Goal: Task Accomplishment & Management: Manage account settings

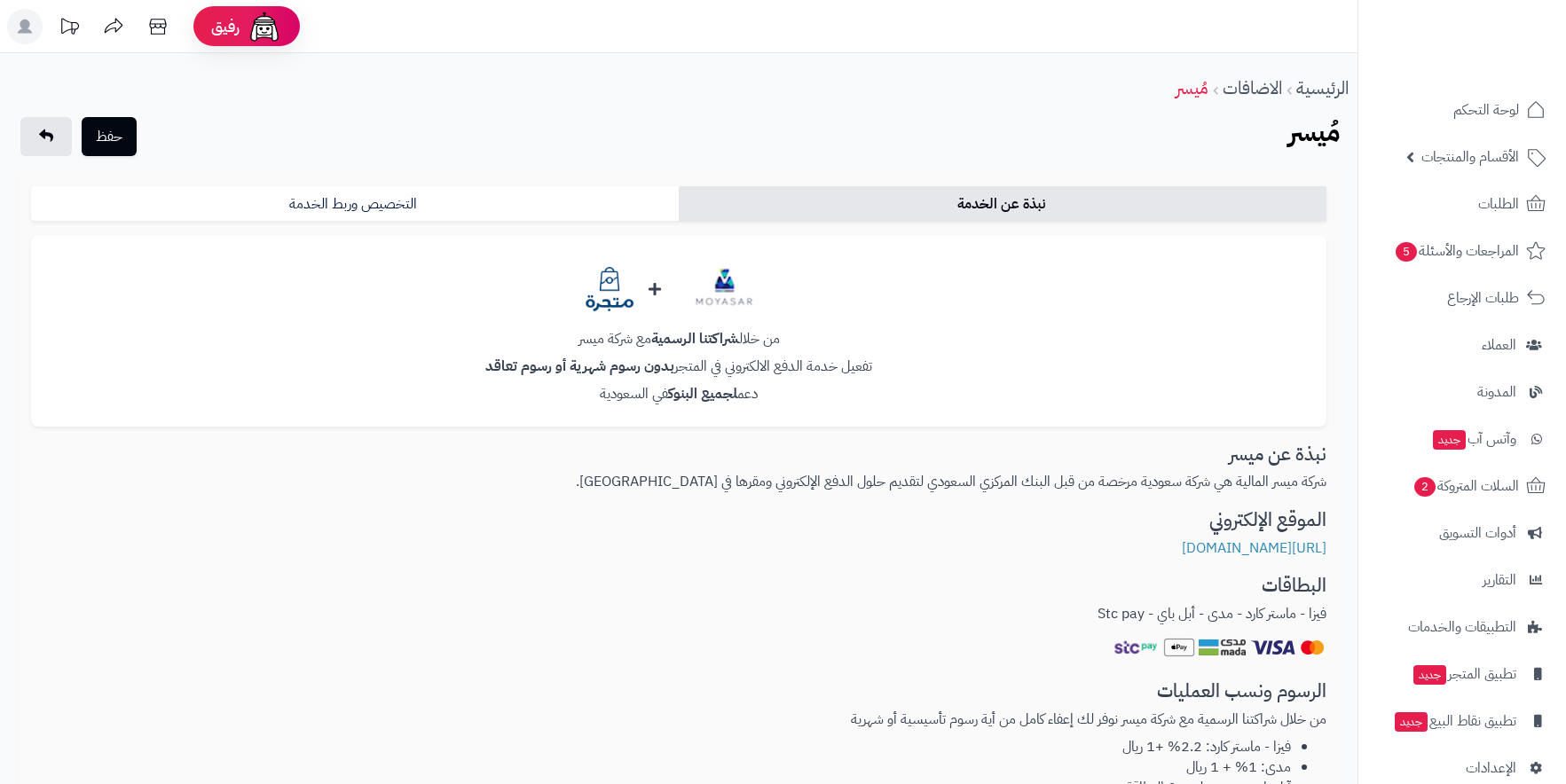
click at [1226, 591] on h3 "البطاقات" at bounding box center [679, 585] width 1295 height 20
click at [588, 209] on link "التخصيص وربط الخدمة" at bounding box center [355, 204] width 648 height 36
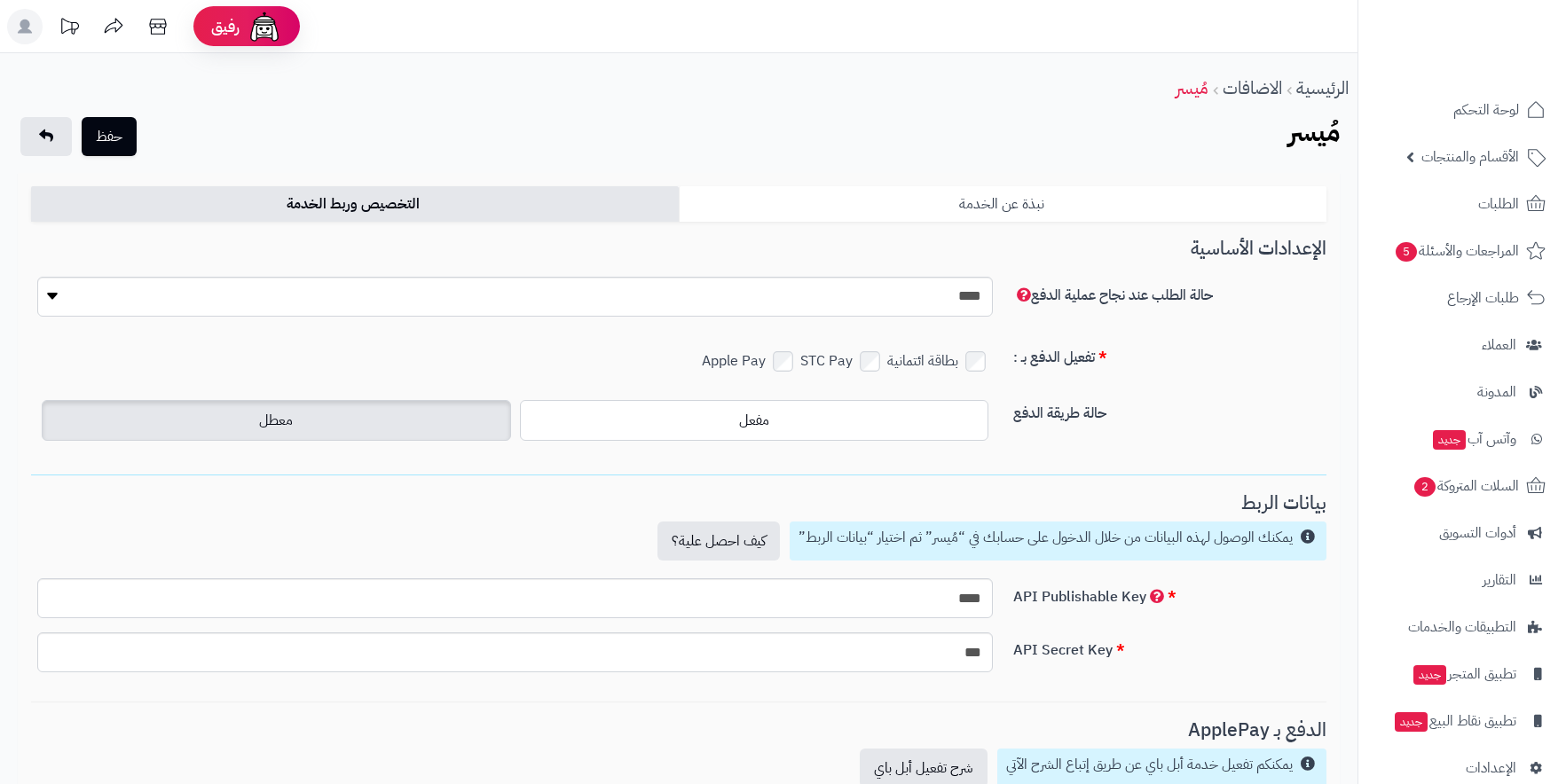
click at [1029, 197] on link "نبذة عن الخدمة" at bounding box center [1002, 204] width 648 height 36
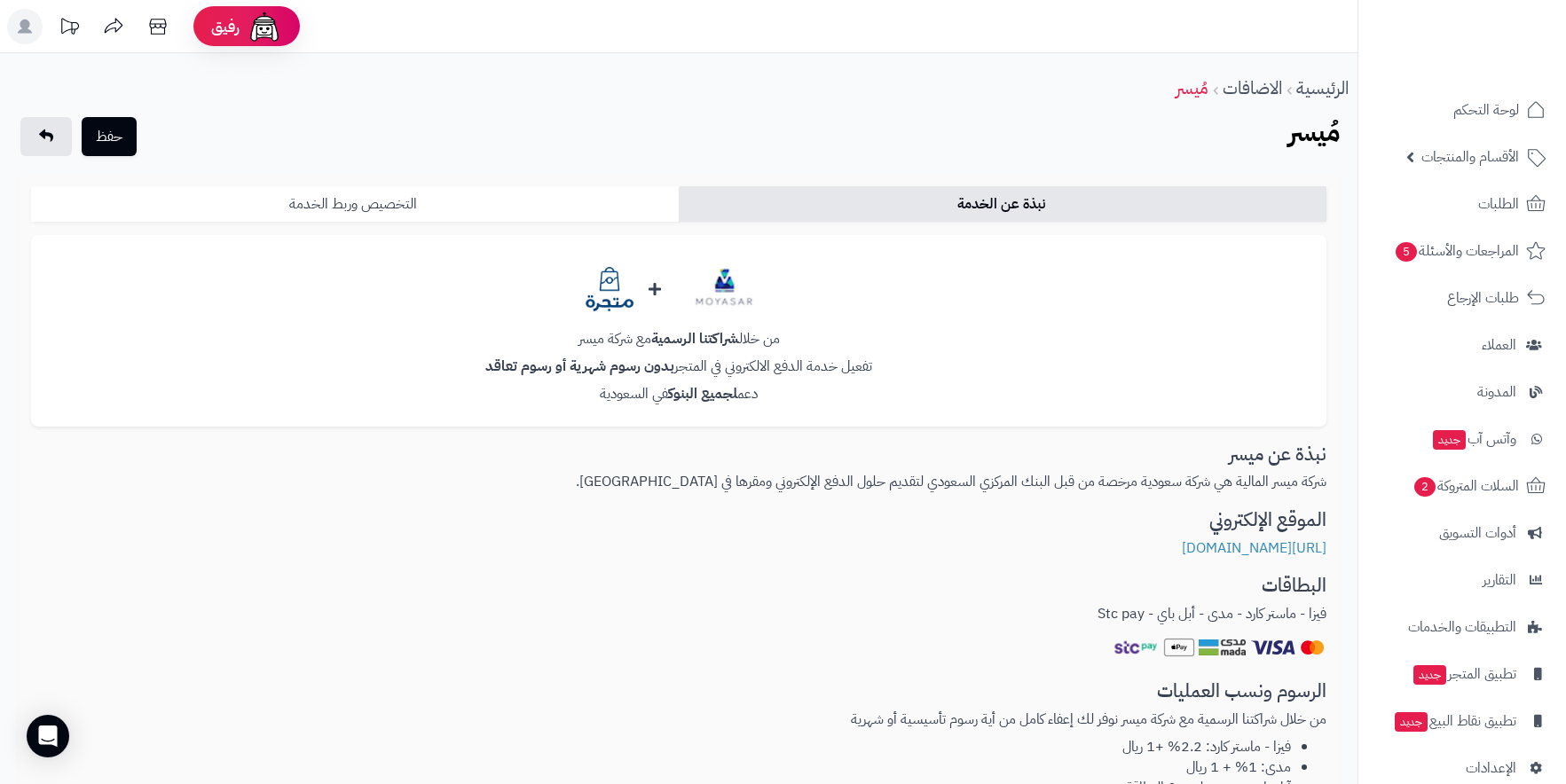
drag, startPoint x: 396, startPoint y: 200, endPoint x: 386, endPoint y: 192, distance: 12.8
click at [389, 192] on link "التخصيص وربط الخدمة" at bounding box center [355, 204] width 648 height 36
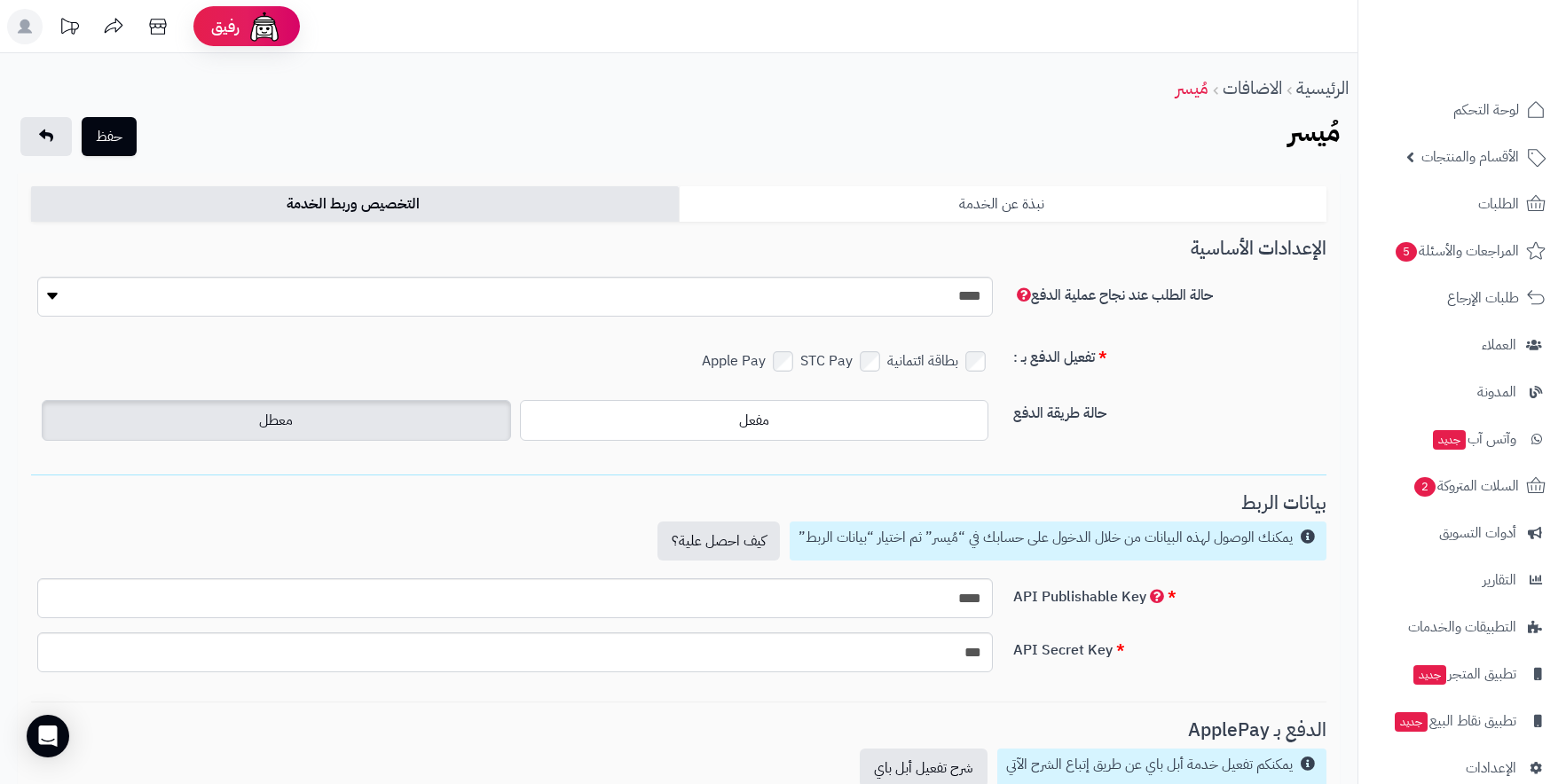
click at [1121, 200] on link "نبذة عن الخدمة" at bounding box center [1002, 204] width 648 height 36
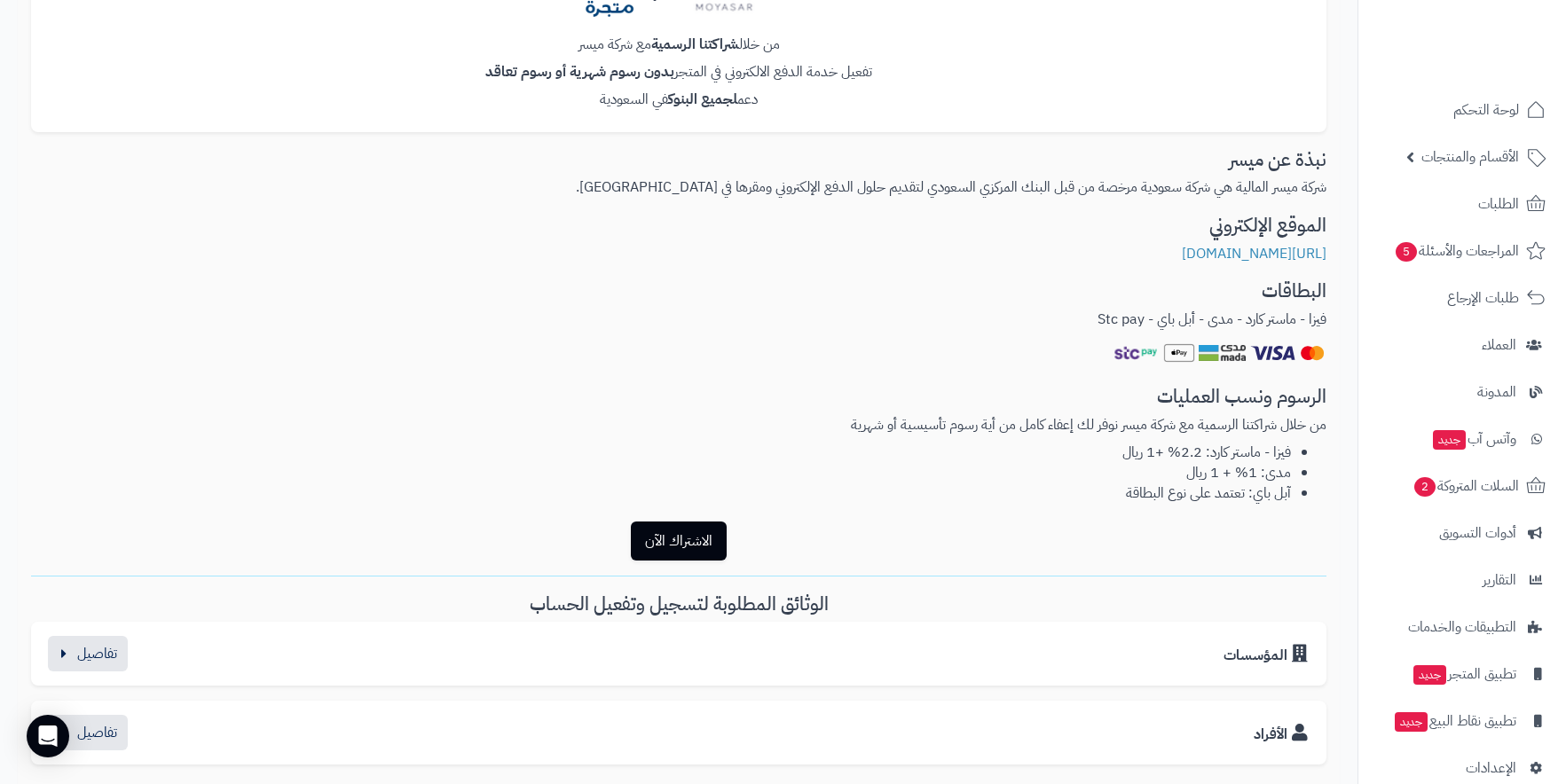
scroll to position [355, 0]
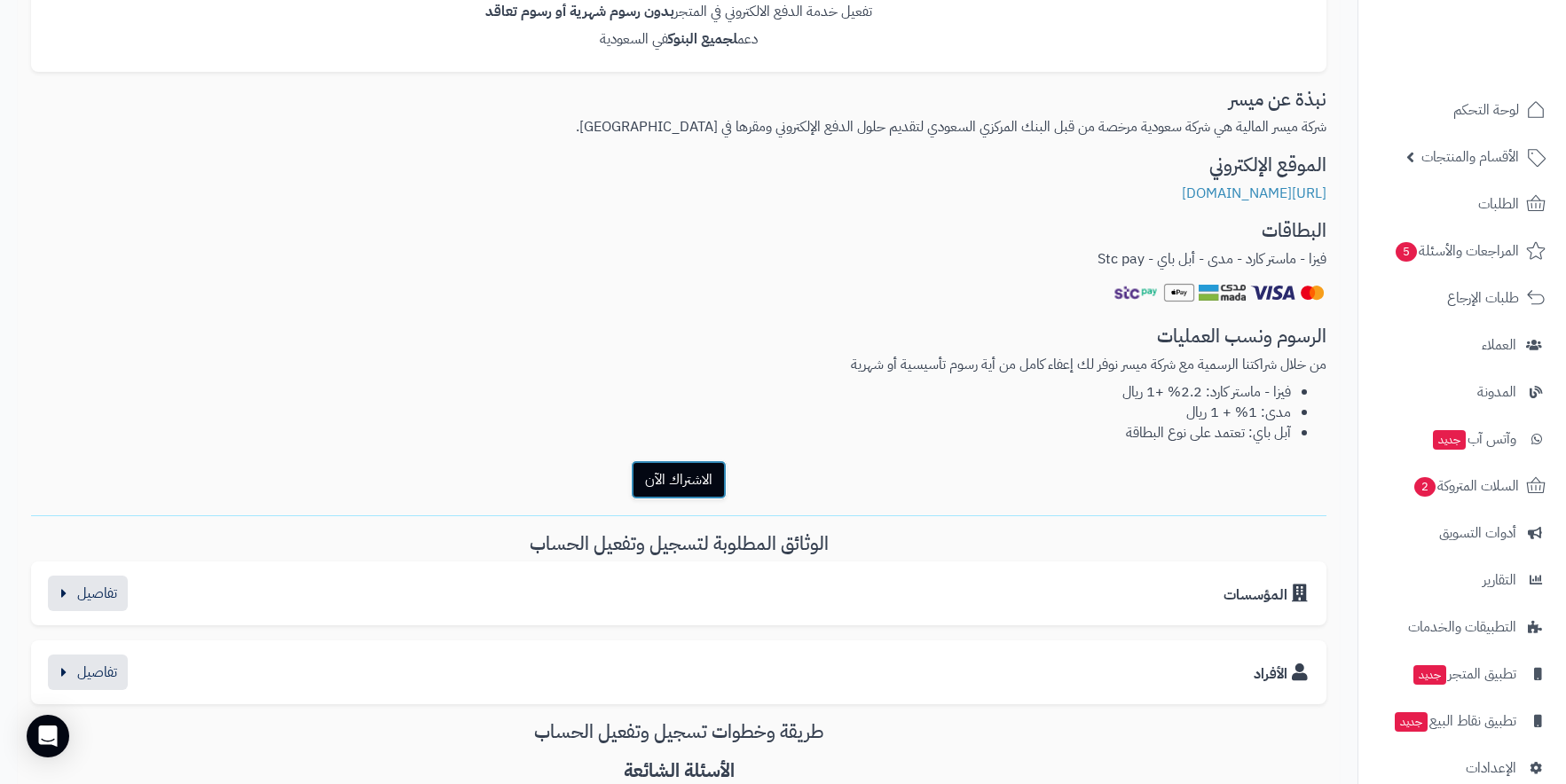
click at [711, 465] on button "الاشتراك الآن" at bounding box center [679, 479] width 96 height 39
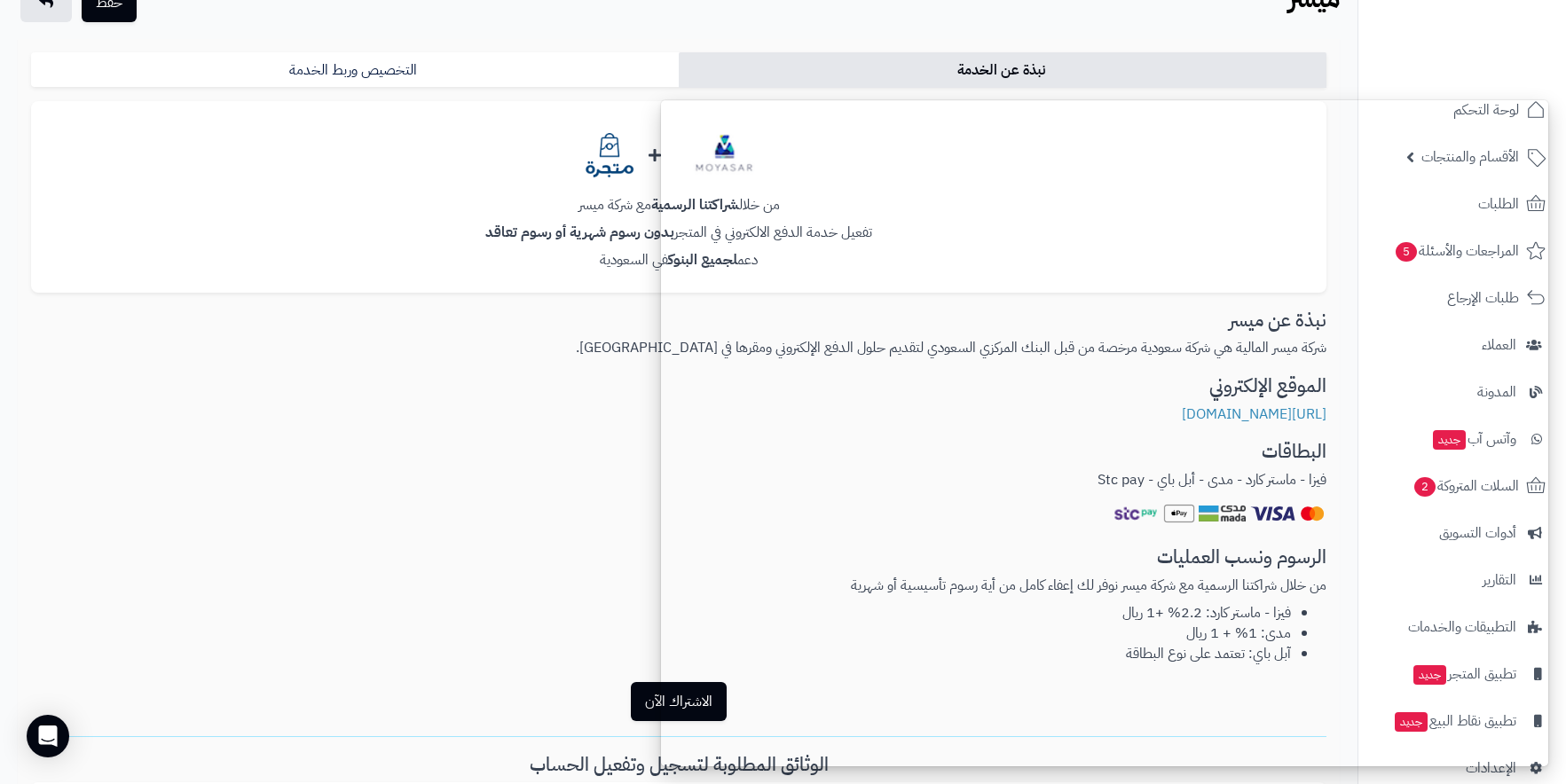
scroll to position [0, 0]
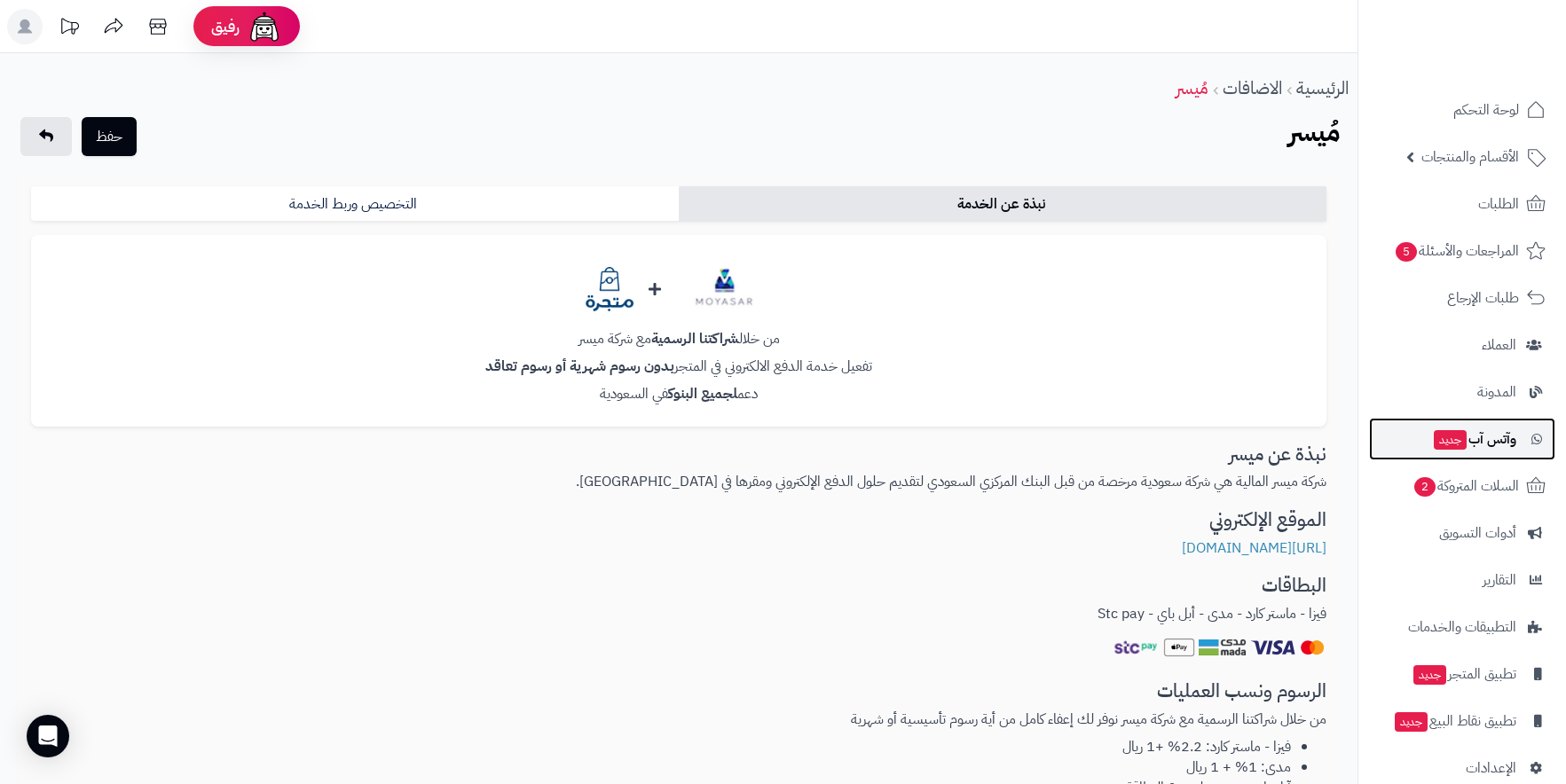
click at [1507, 435] on span "وآتس آب جديد" at bounding box center [1474, 438] width 84 height 25
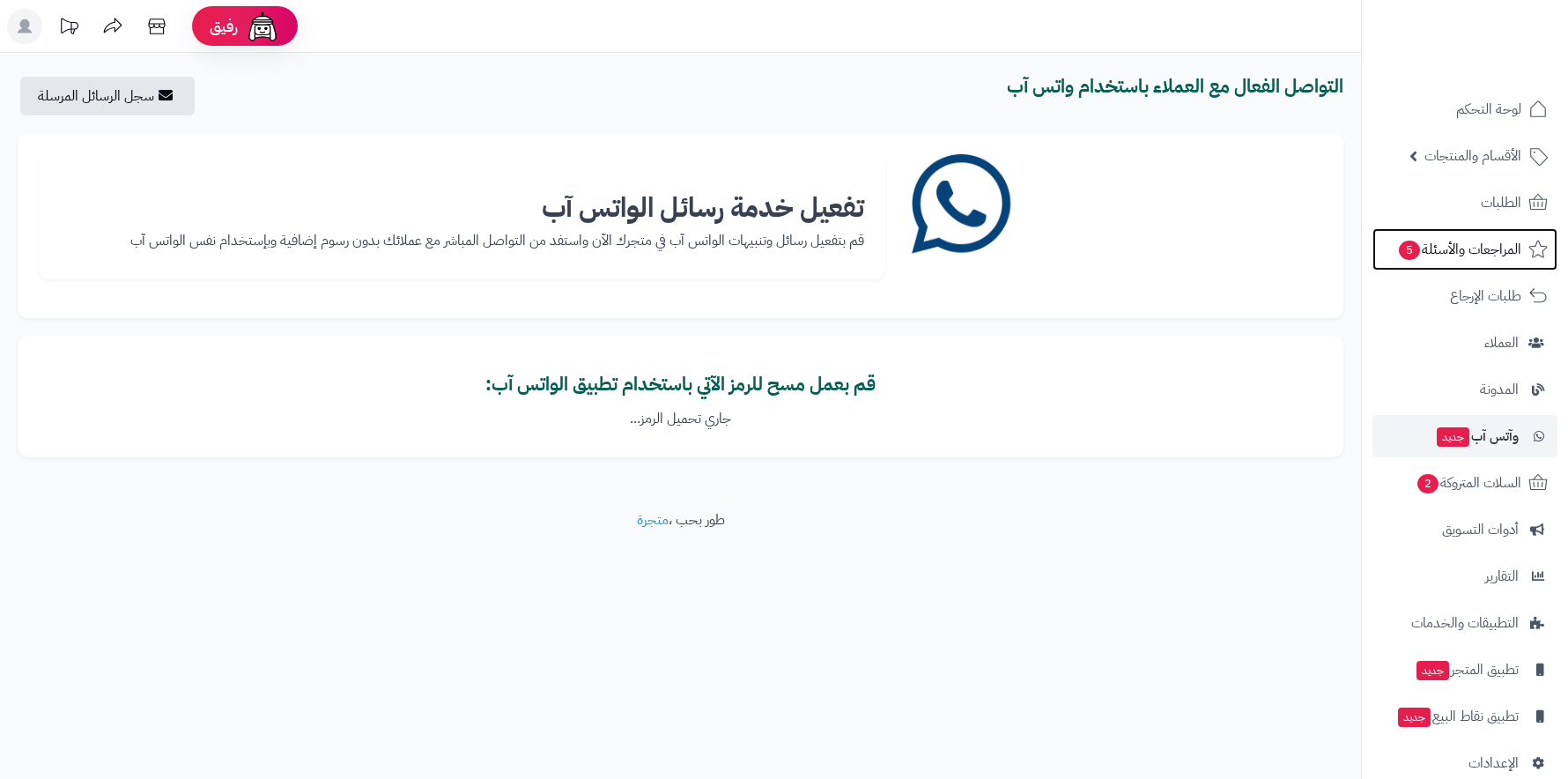
click at [1498, 255] on span "المراجعات والأسئلة 5" at bounding box center [1459, 249] width 124 height 25
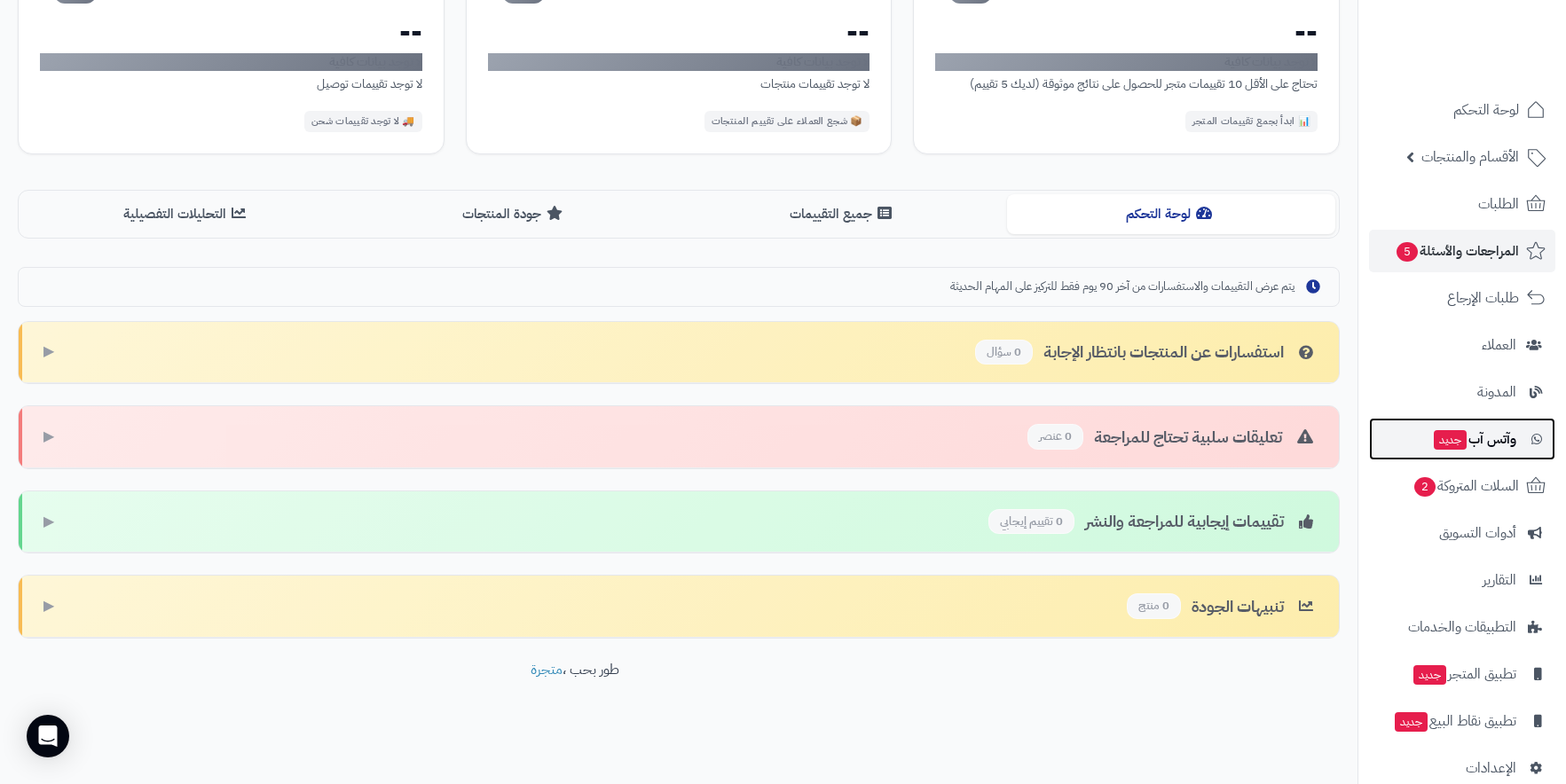
click at [1473, 430] on span "وآتس آب جديد" at bounding box center [1474, 438] width 84 height 25
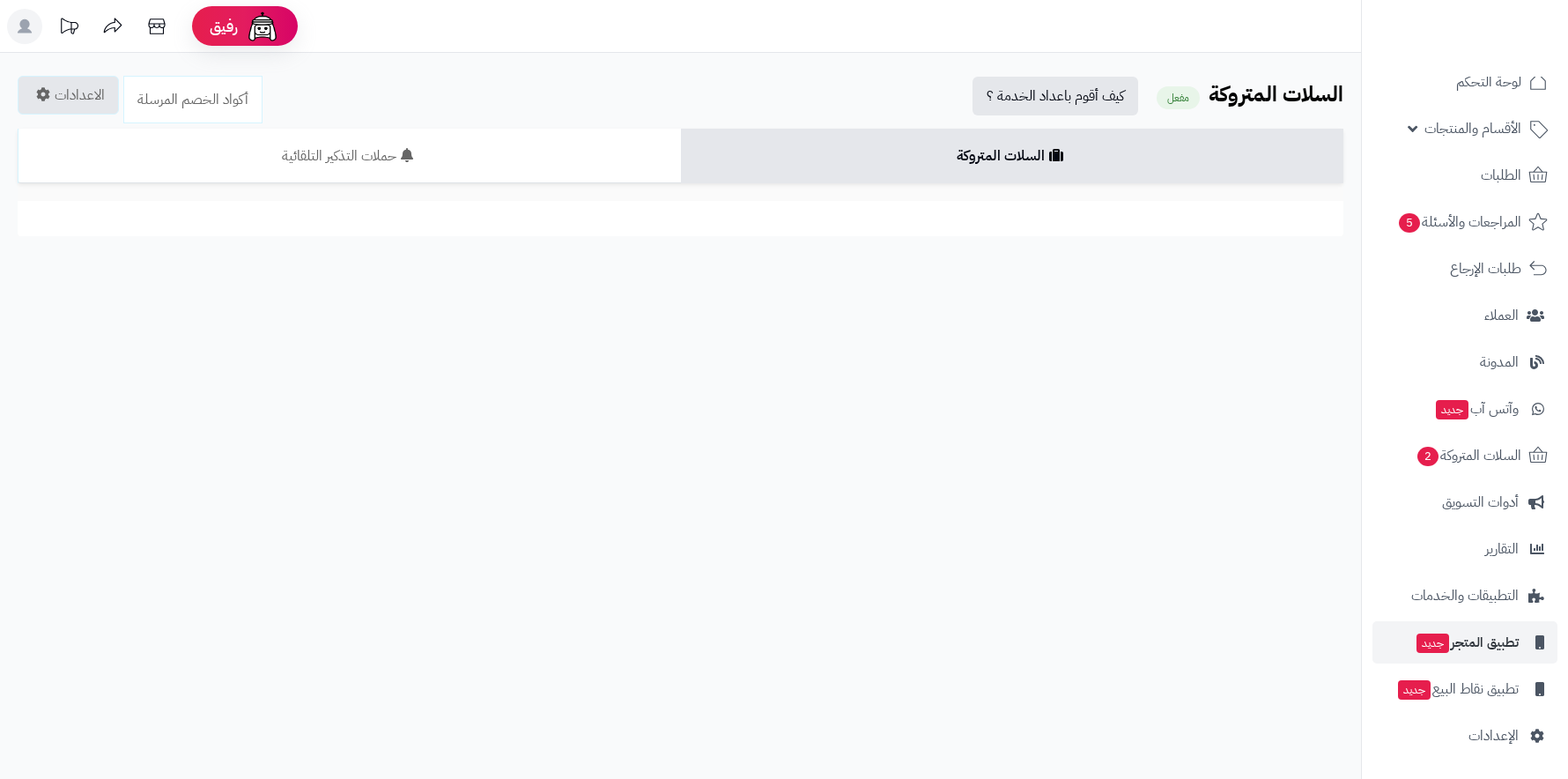
scroll to position [41, 0]
click at [1481, 735] on link "الإعدادات" at bounding box center [1465, 735] width 185 height 43
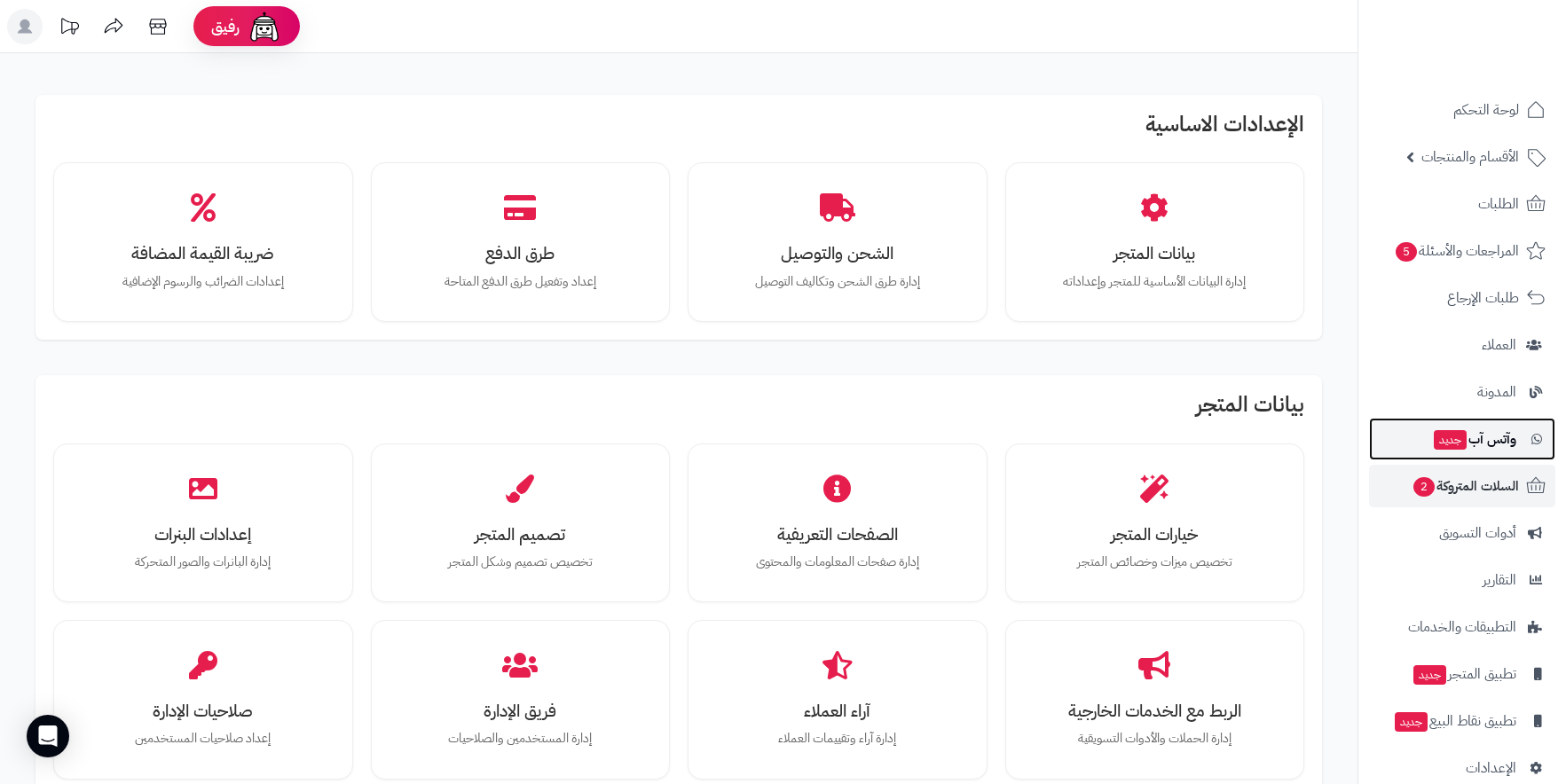
click at [1479, 456] on link "وآتس آب جديد" at bounding box center [1462, 438] width 186 height 43
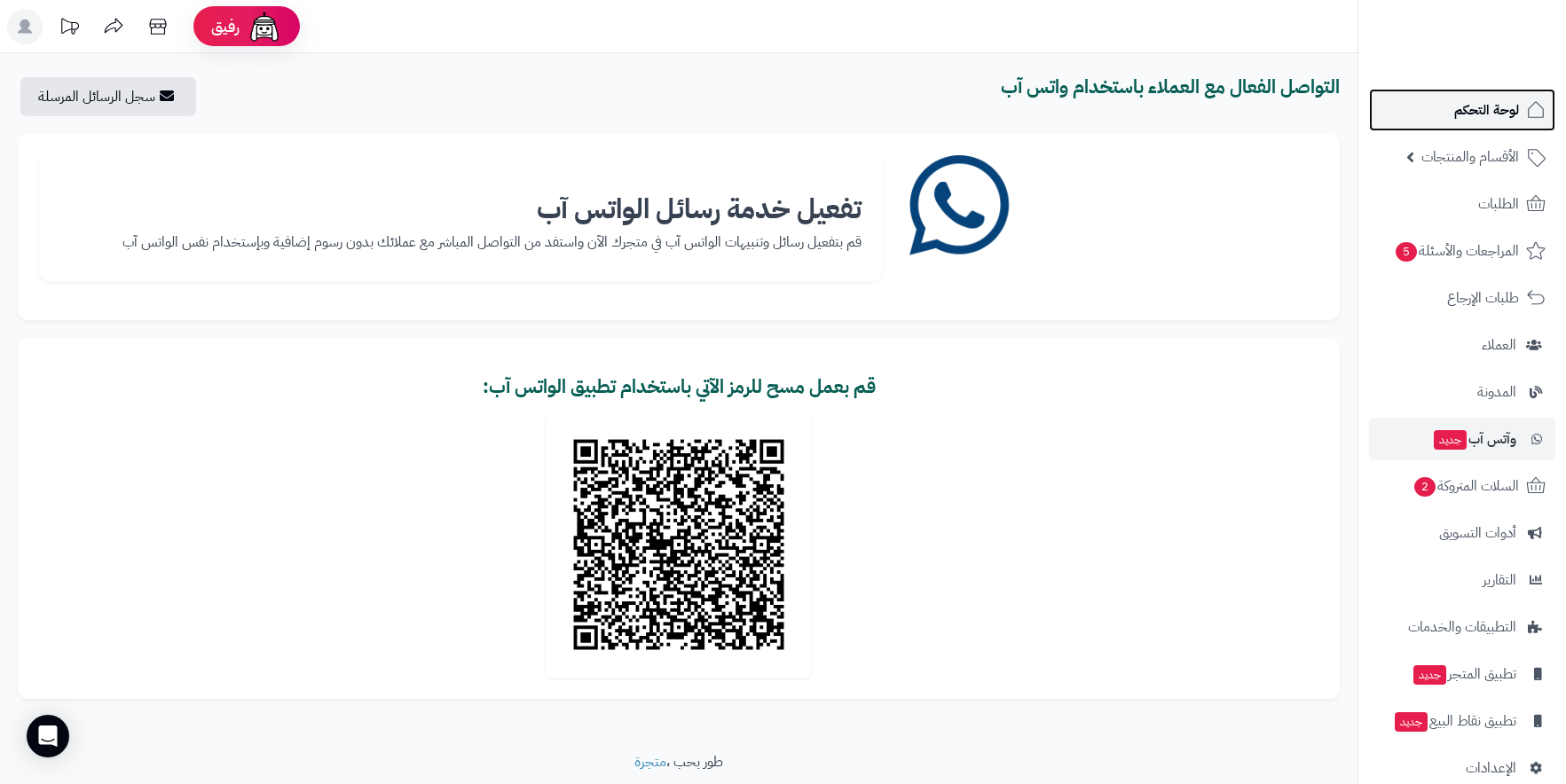
click at [1500, 117] on span "لوحة التحكم" at bounding box center [1486, 110] width 65 height 25
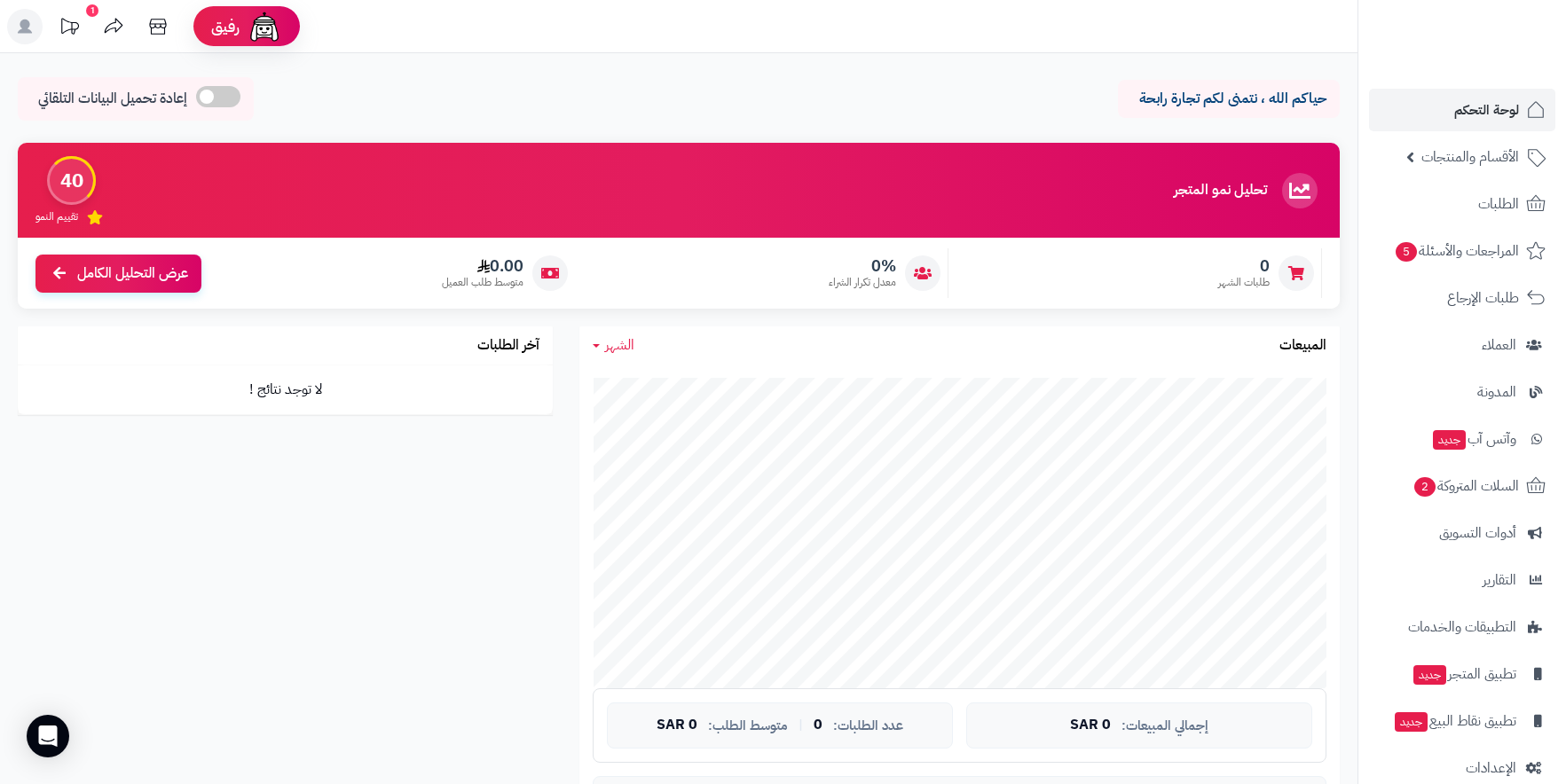
click at [102, 34] on icon at bounding box center [114, 27] width 36 height 36
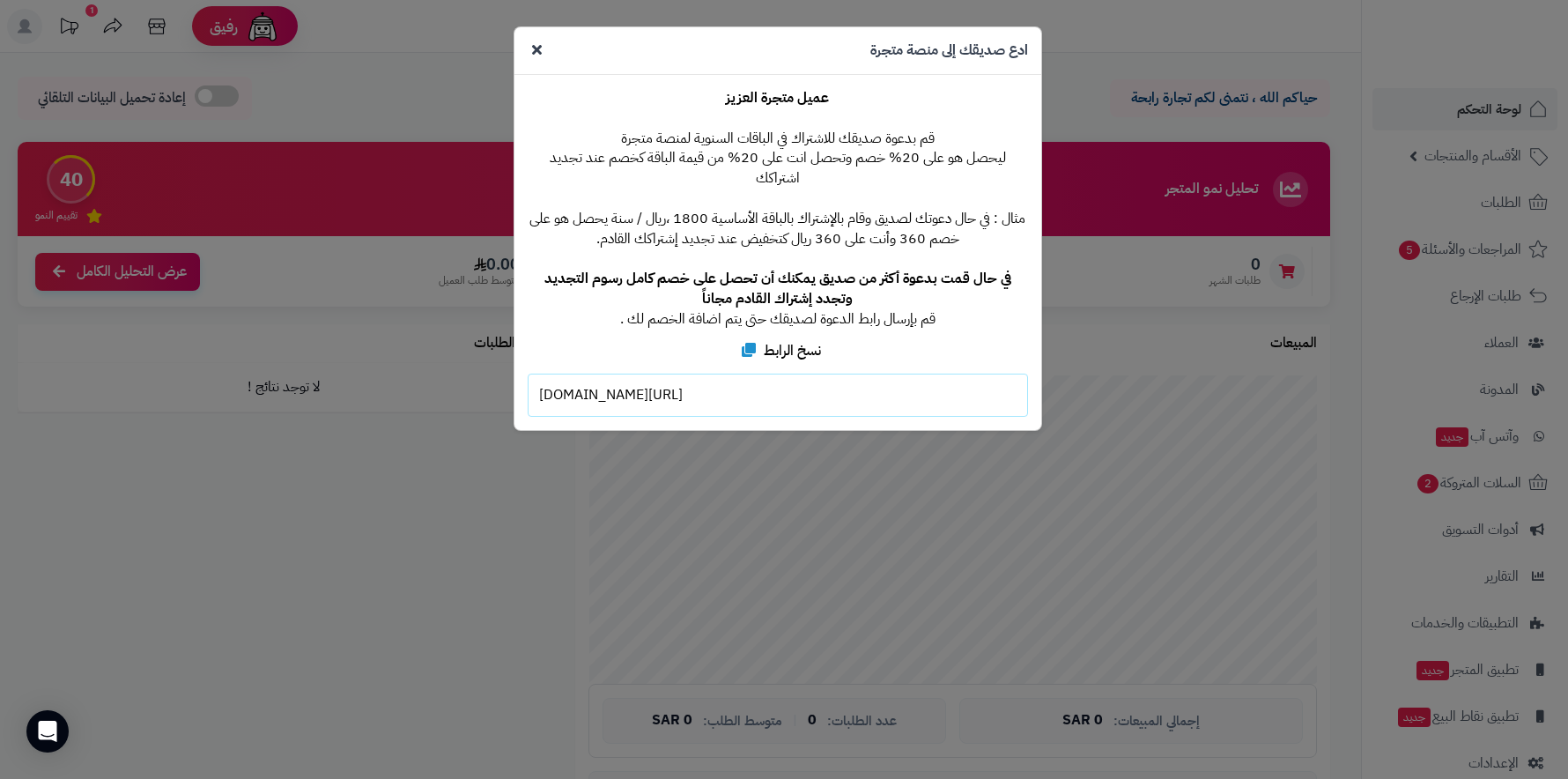
click at [538, 48] on icon at bounding box center [537, 50] width 10 height 14
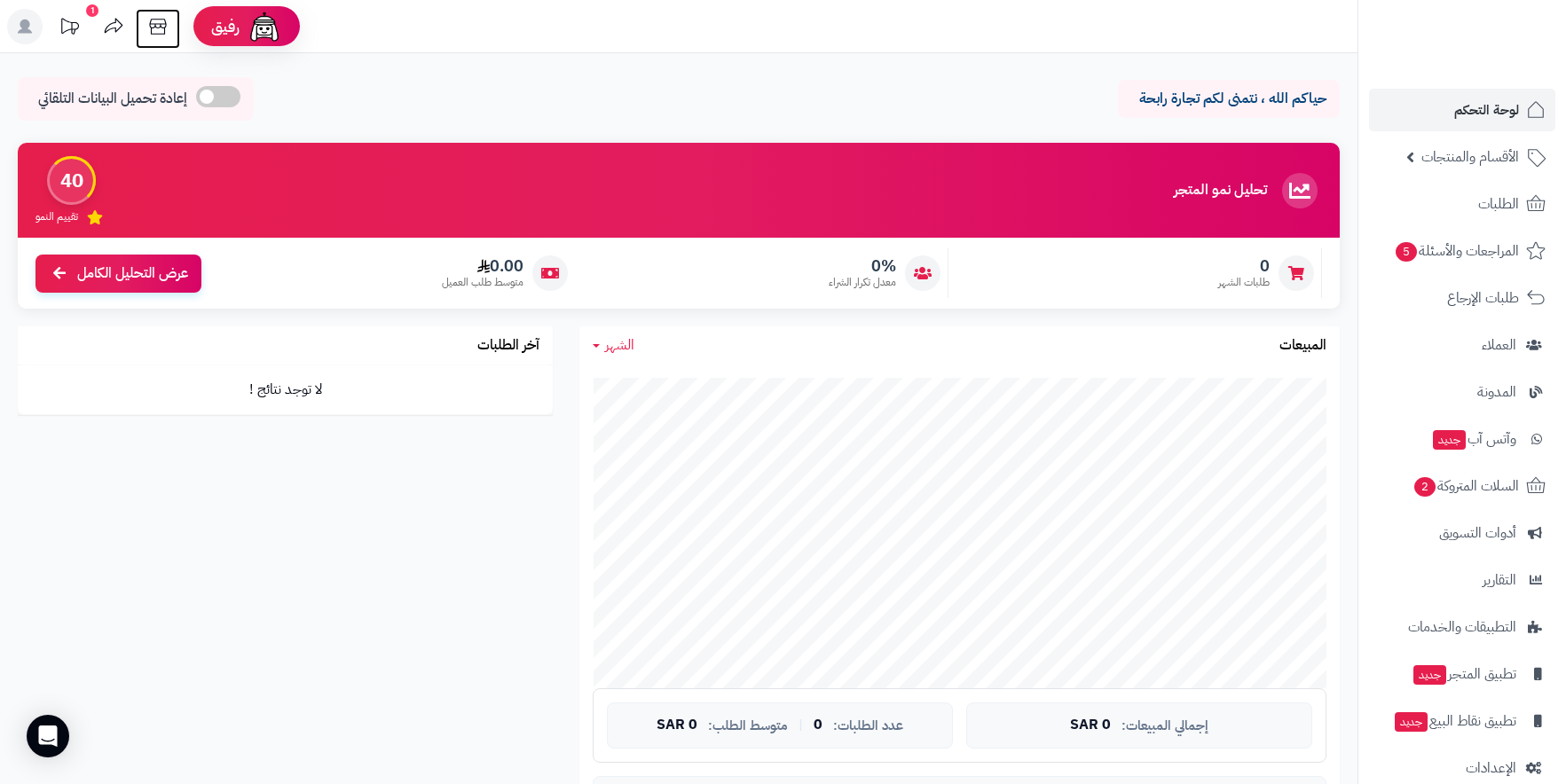
click at [154, 29] on icon at bounding box center [158, 27] width 36 height 36
click at [1501, 257] on span "المراجعات والأسئلة 5" at bounding box center [1456, 251] width 124 height 25
